Goal: Task Accomplishment & Management: Manage account settings

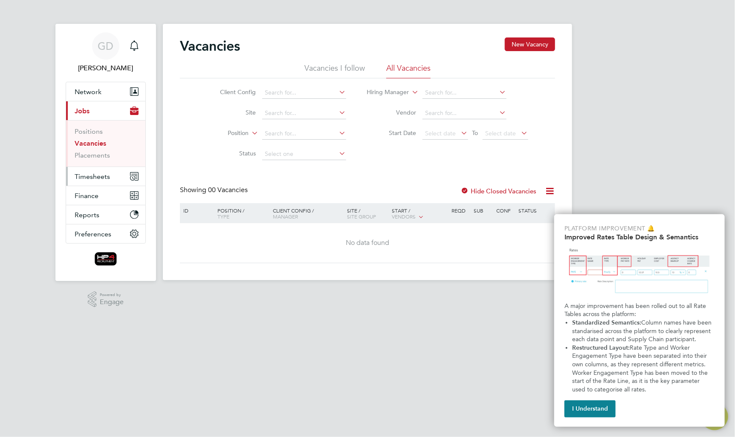
click at [84, 175] on span "Timesheets" at bounding box center [92, 177] width 35 height 8
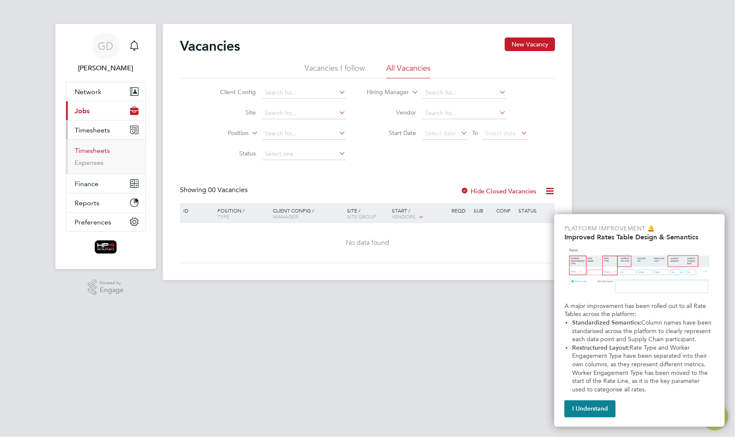
click at [90, 152] on link "Timesheets" at bounding box center [92, 151] width 35 height 8
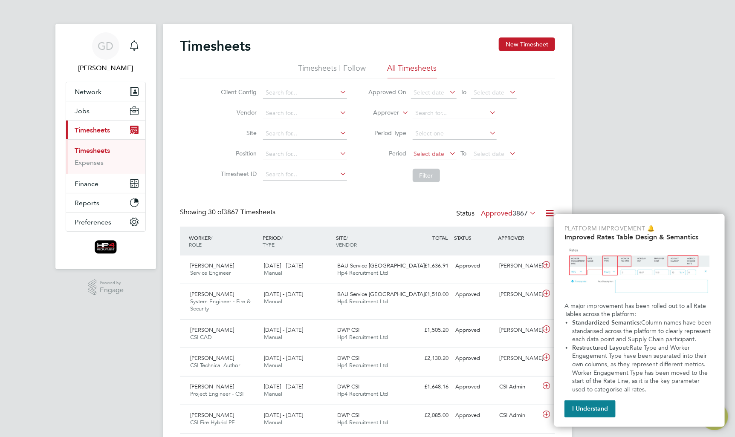
click at [442, 153] on span "Select date" at bounding box center [429, 154] width 31 height 8
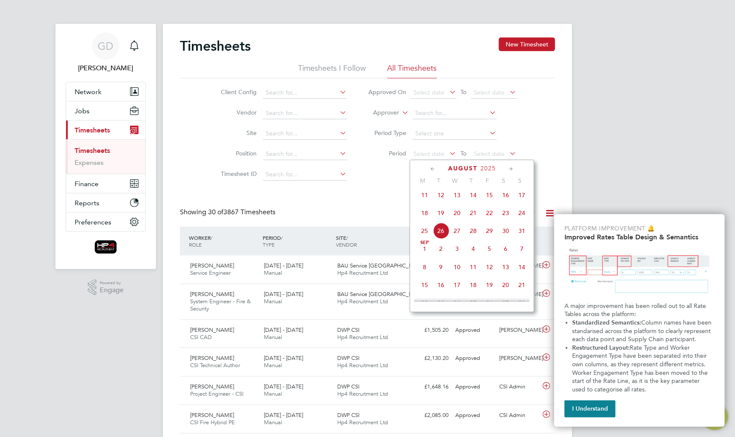
click at [427, 220] on span "18" at bounding box center [425, 213] width 16 height 16
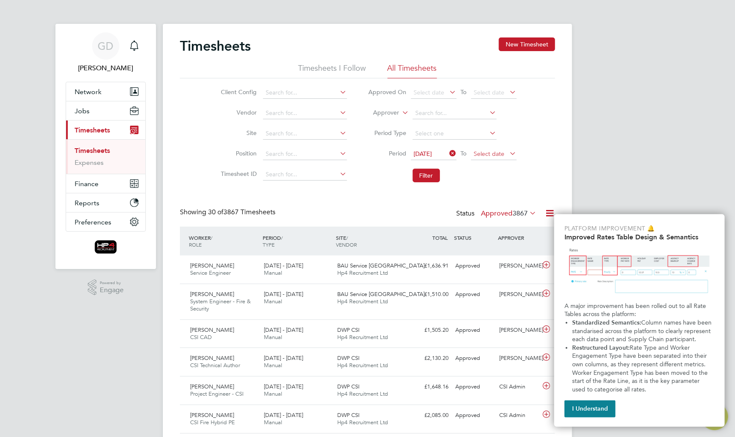
click at [491, 154] on span "Select date" at bounding box center [489, 154] width 31 height 8
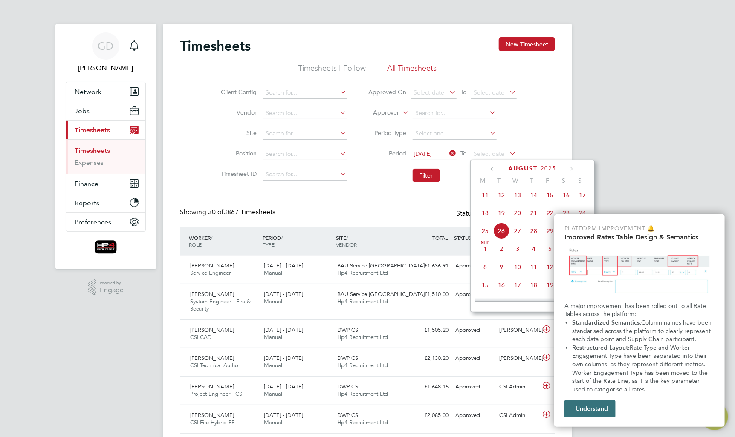
click at [590, 407] on button "I Understand" at bounding box center [590, 409] width 51 height 17
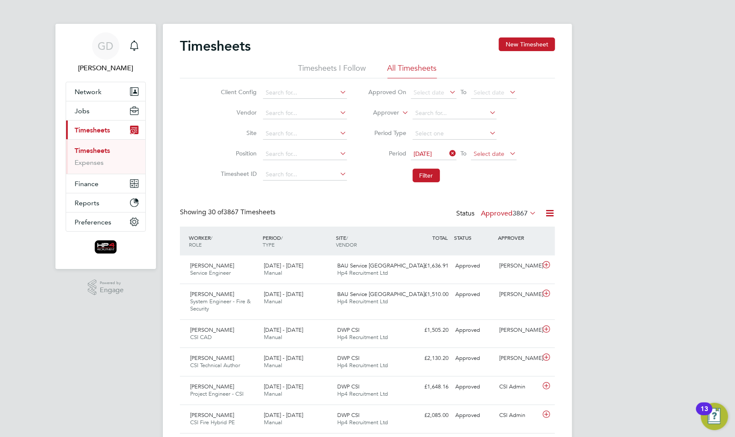
click at [506, 154] on span "Select date" at bounding box center [494, 155] width 46 height 12
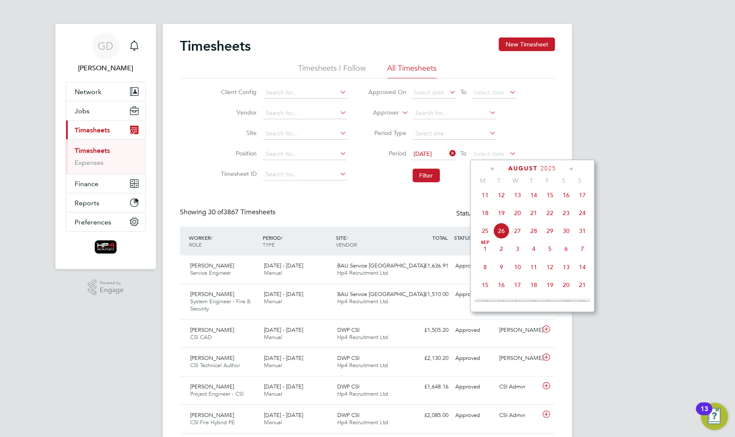
click at [581, 221] on span "24" at bounding box center [582, 213] width 16 height 16
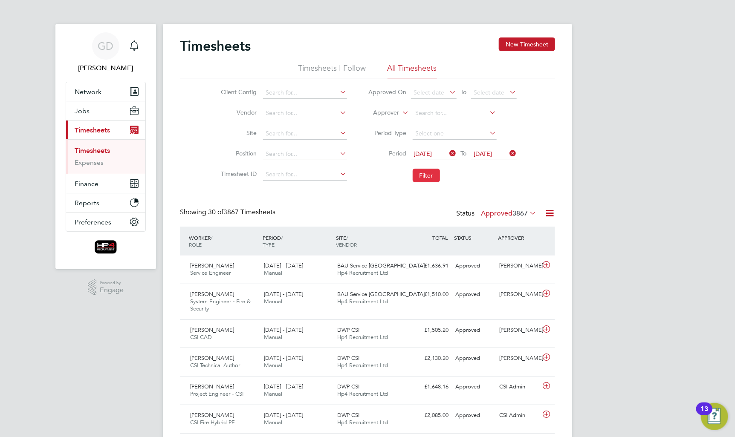
click at [431, 174] on button "Filter" at bounding box center [426, 176] width 27 height 14
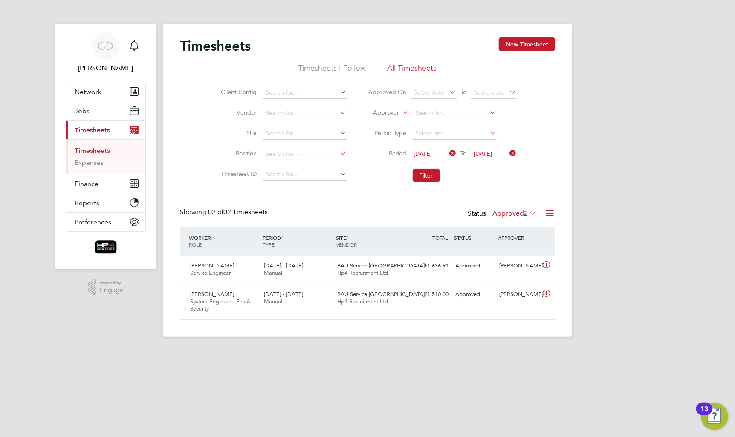
click at [513, 215] on label "Approved 2" at bounding box center [514, 213] width 44 height 9
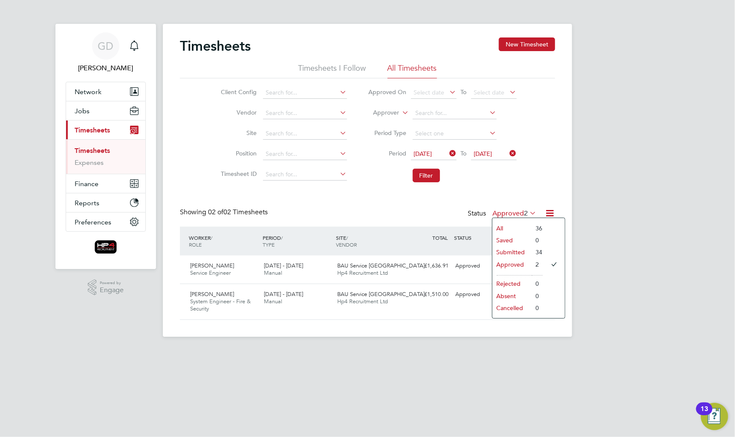
click at [515, 226] on li "All" at bounding box center [511, 229] width 39 height 12
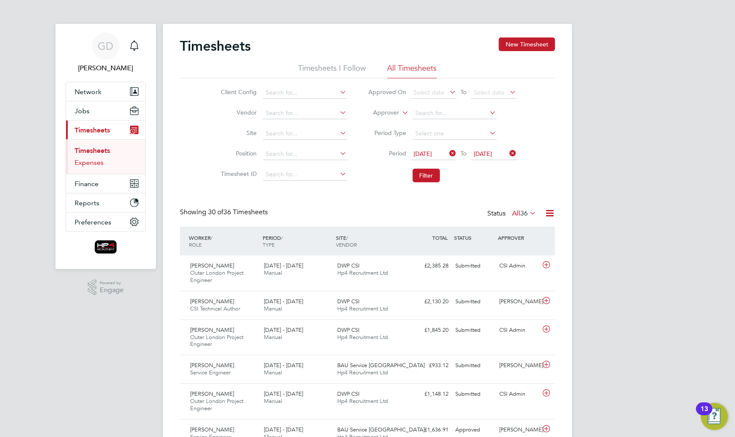
click at [84, 163] on link "Expenses" at bounding box center [89, 163] width 29 height 8
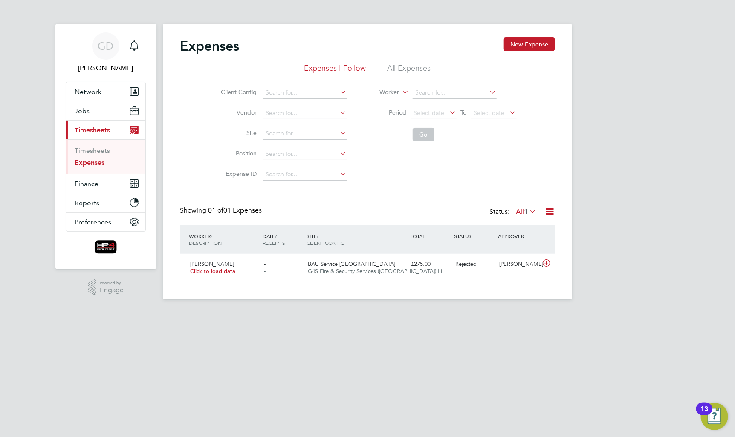
click at [424, 67] on li "All Expenses" at bounding box center [409, 70] width 43 height 15
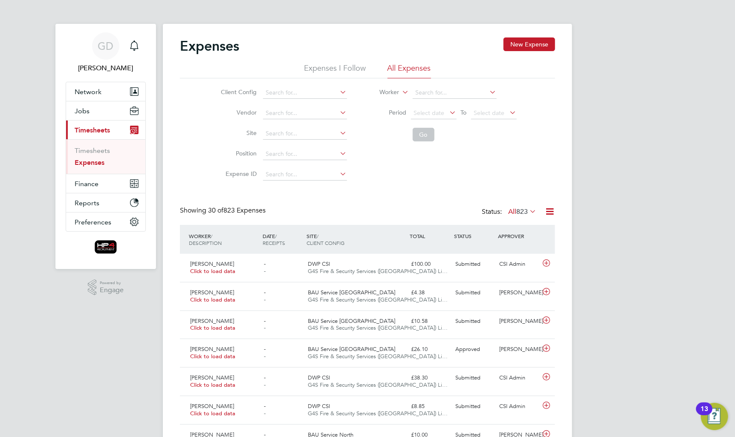
click at [448, 111] on icon at bounding box center [448, 113] width 0 height 12
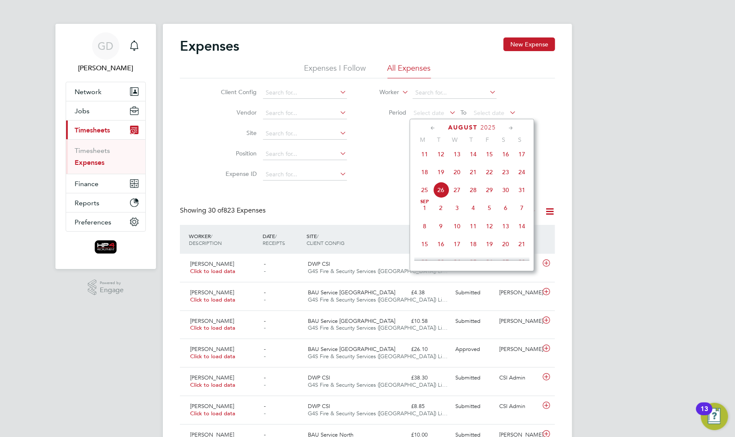
click at [428, 178] on span "18" at bounding box center [425, 172] width 16 height 16
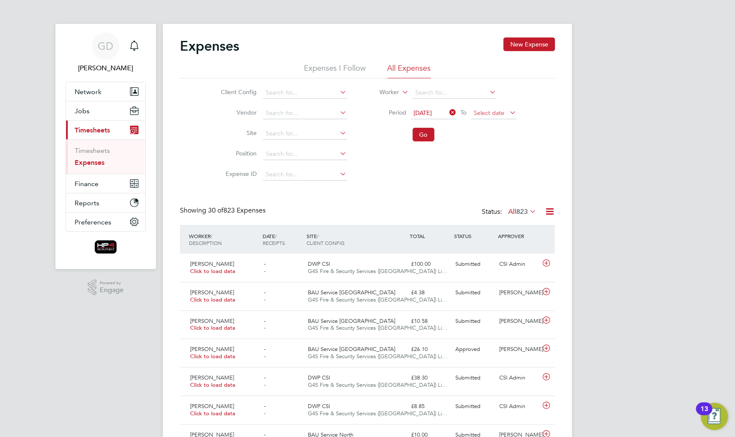
click at [499, 110] on span "Select date" at bounding box center [489, 113] width 31 height 8
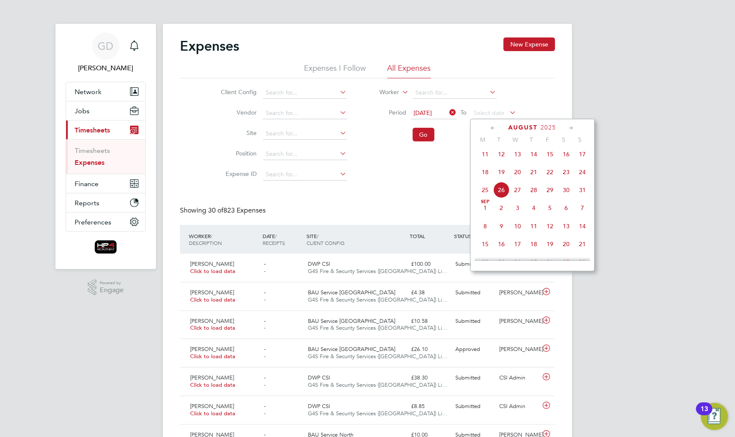
click at [581, 178] on span "24" at bounding box center [582, 172] width 16 height 16
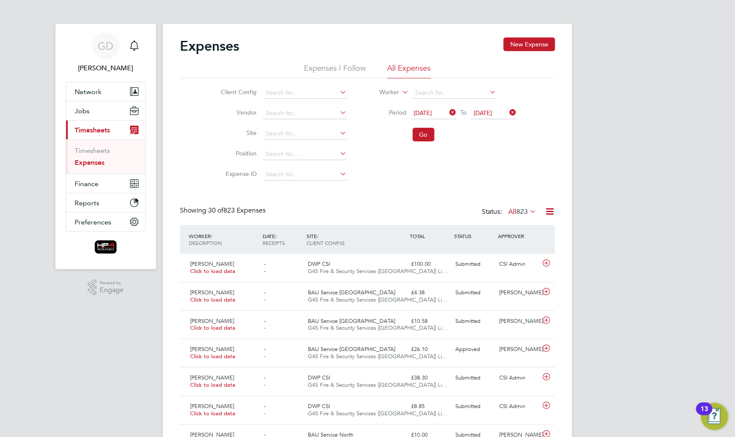
drag, startPoint x: 432, startPoint y: 139, endPoint x: 436, endPoint y: 141, distance: 5.2
click at [431, 139] on button "Go" at bounding box center [424, 135] width 22 height 14
click at [520, 211] on span "10" at bounding box center [524, 212] width 8 height 9
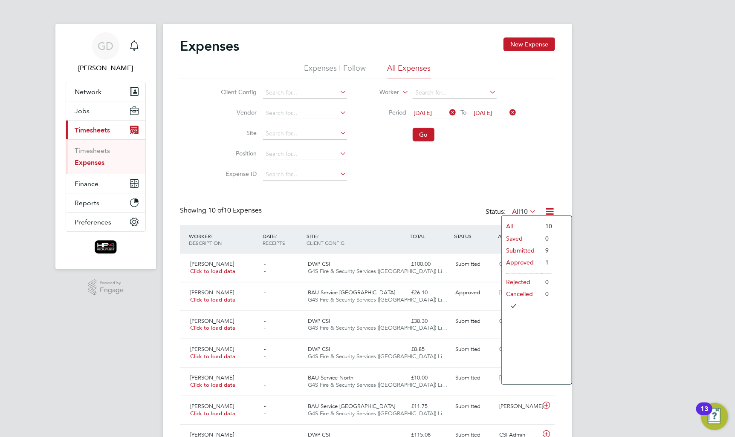
click at [491, 174] on div "Client Config Vendor Site Position Expense ID Worker Period [DATE] To [DATE] Go" at bounding box center [367, 131] width 375 height 107
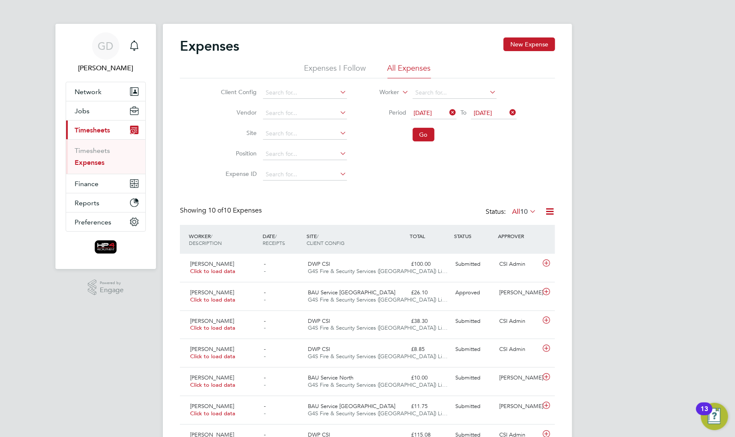
click at [448, 111] on icon at bounding box center [448, 113] width 0 height 12
click at [508, 113] on icon at bounding box center [508, 113] width 0 height 12
click at [471, 163] on div "Client Config Vendor Site Position Expense ID Worker Period Select date To Sele…" at bounding box center [367, 131] width 375 height 107
click at [528, 211] on icon at bounding box center [528, 212] width 0 height 12
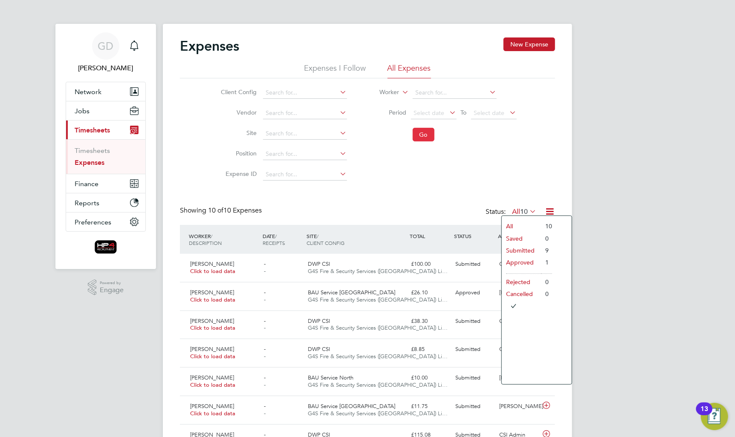
click at [431, 138] on button "Go" at bounding box center [424, 135] width 22 height 14
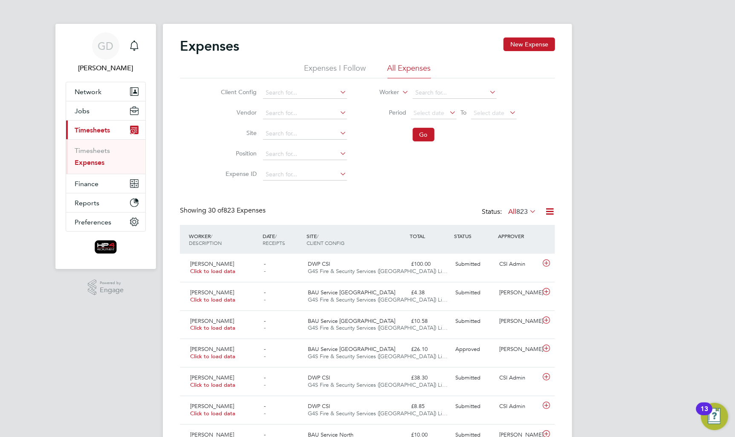
click at [517, 212] on span "823" at bounding box center [522, 212] width 12 height 9
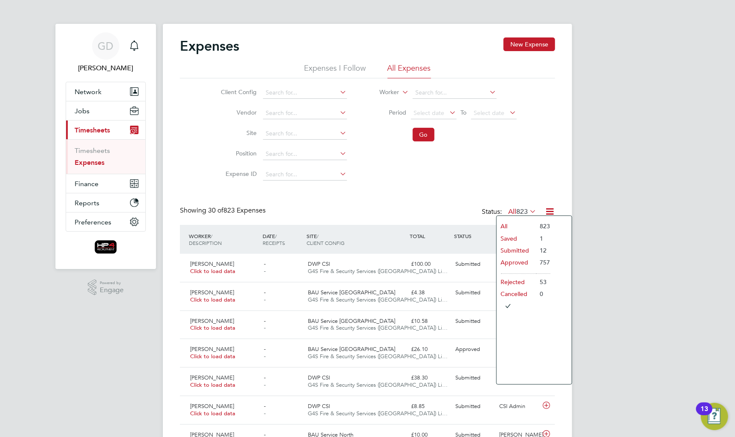
click at [525, 252] on li "Submitted" at bounding box center [516, 251] width 39 height 12
